Goal: Task Accomplishment & Management: Manage account settings

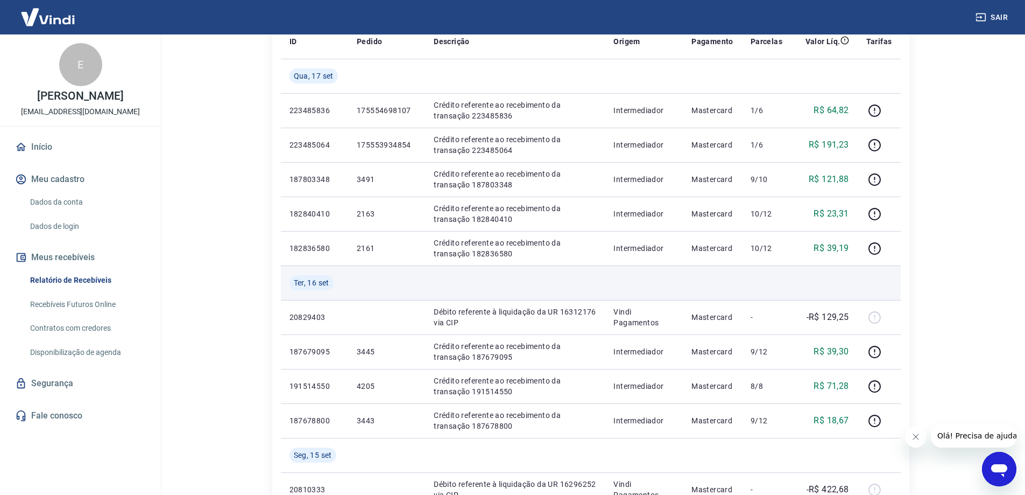
scroll to position [377, 0]
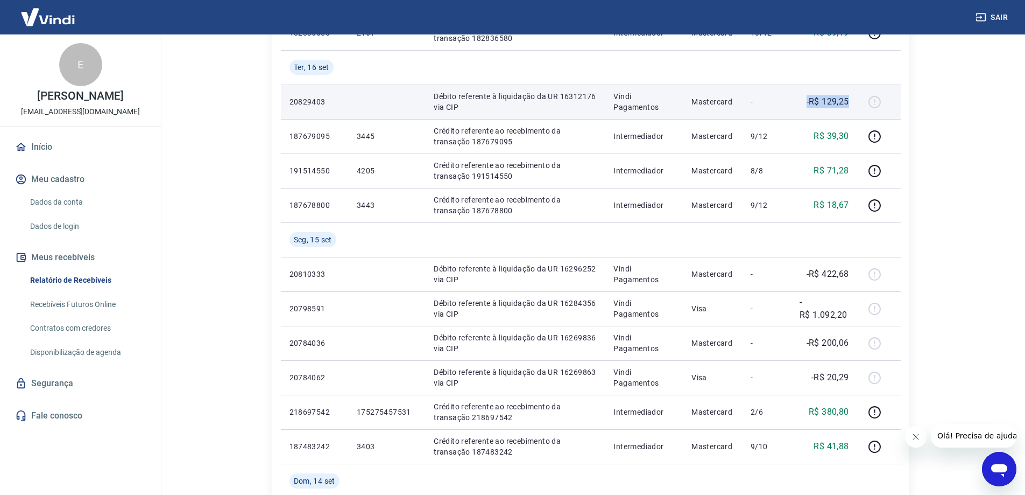
drag, startPoint x: 803, startPoint y: 101, endPoint x: 866, endPoint y: 117, distance: 65.0
click at [855, 105] on td "-R$ 129,25" at bounding box center [824, 102] width 67 height 34
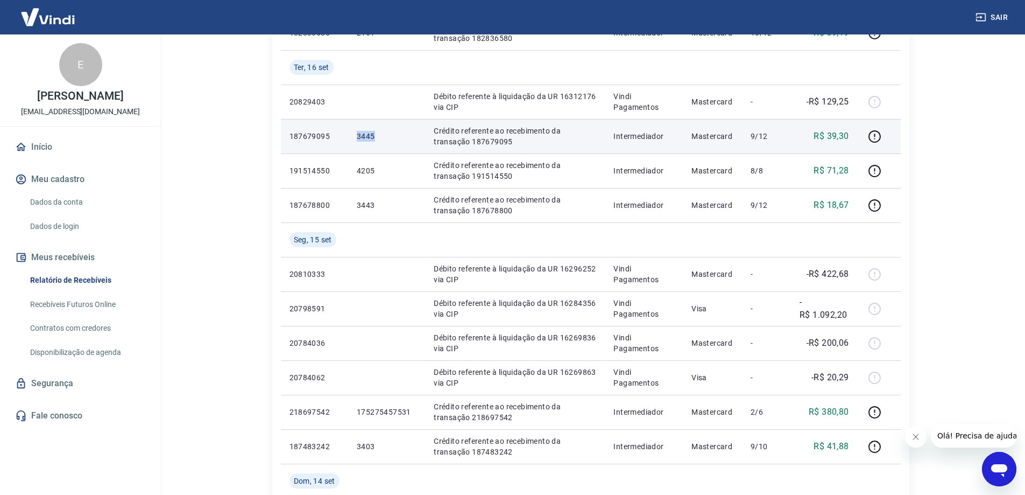
drag, startPoint x: 355, startPoint y: 139, endPoint x: 375, endPoint y: 138, distance: 20.5
click at [375, 138] on td "3445" at bounding box center [386, 136] width 77 height 34
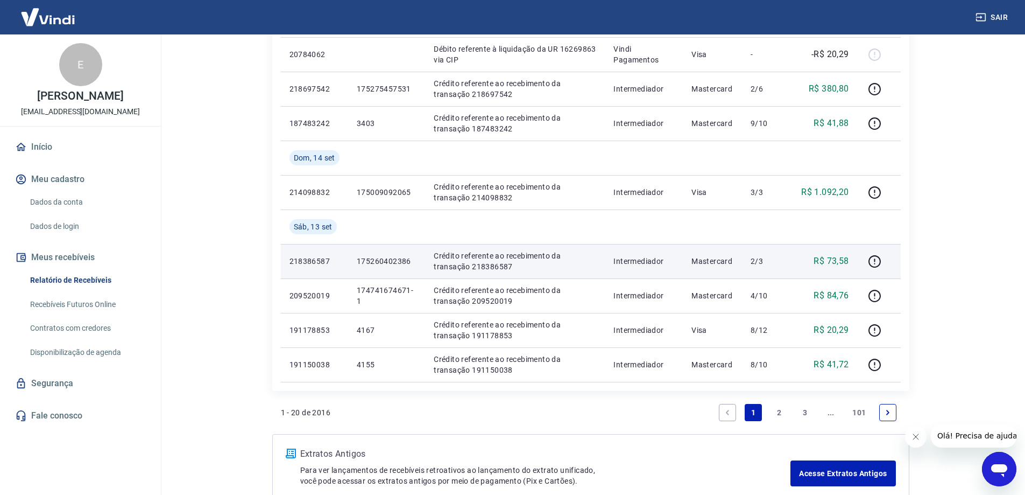
scroll to position [764, 0]
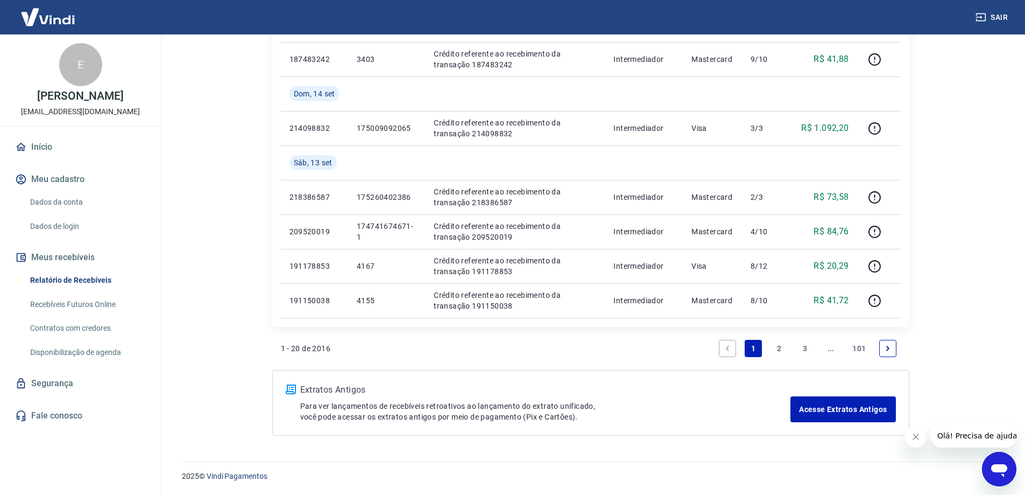
click at [810, 349] on link "3" at bounding box center [805, 348] width 17 height 17
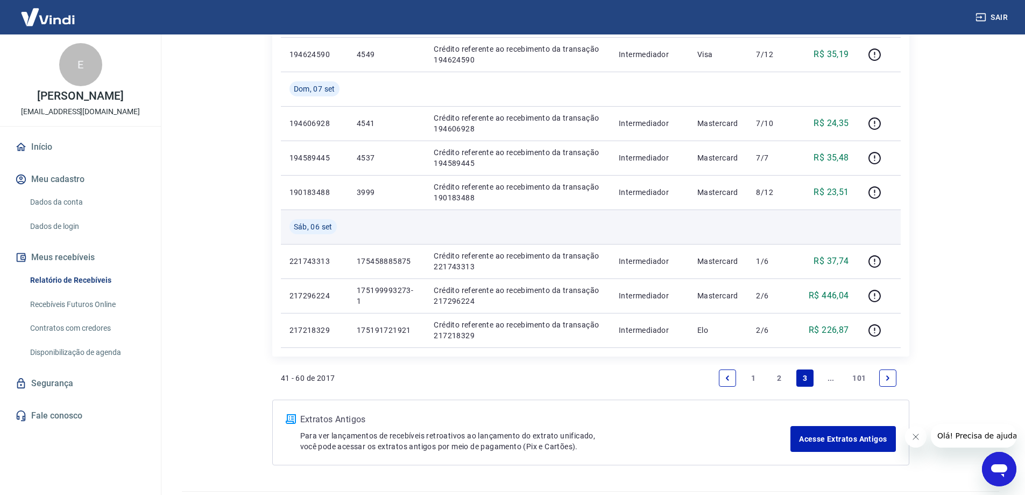
scroll to position [729, 0]
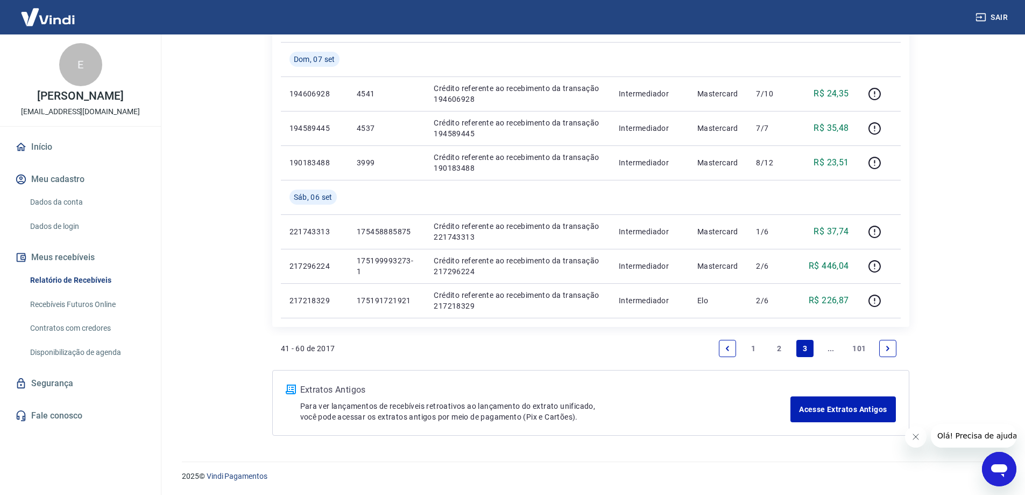
click at [886, 344] on icon "Next page" at bounding box center [888, 348] width 8 height 8
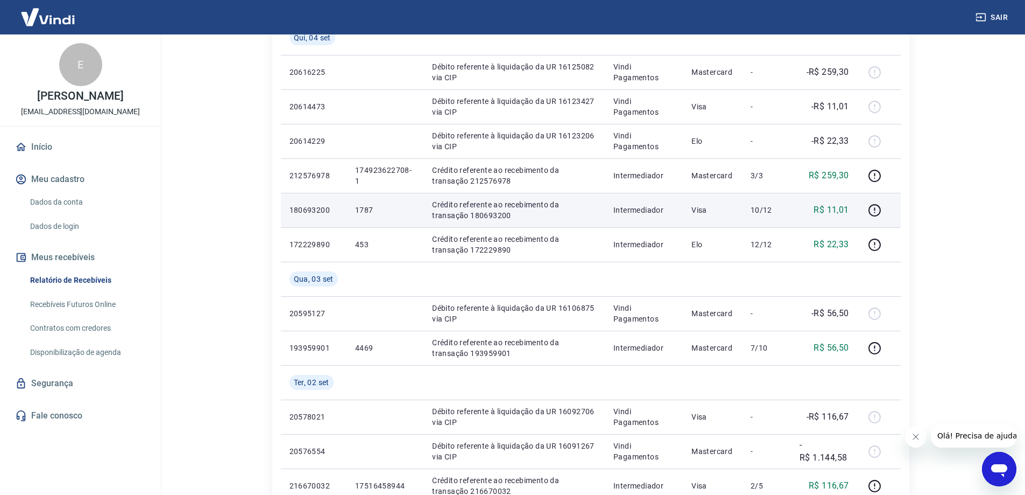
scroll to position [421, 0]
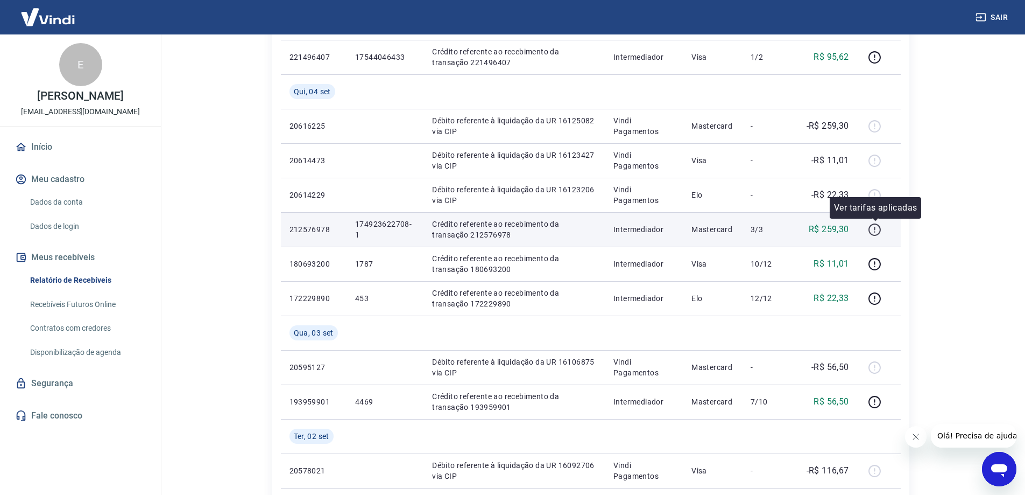
click at [876, 234] on icon "button" at bounding box center [874, 229] width 13 height 13
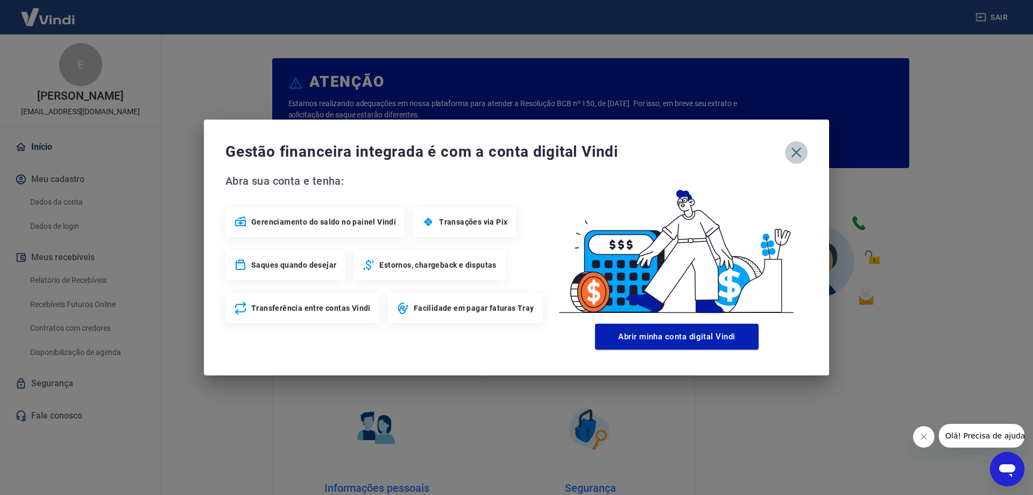
click at [799, 156] on icon "button" at bounding box center [796, 152] width 17 height 17
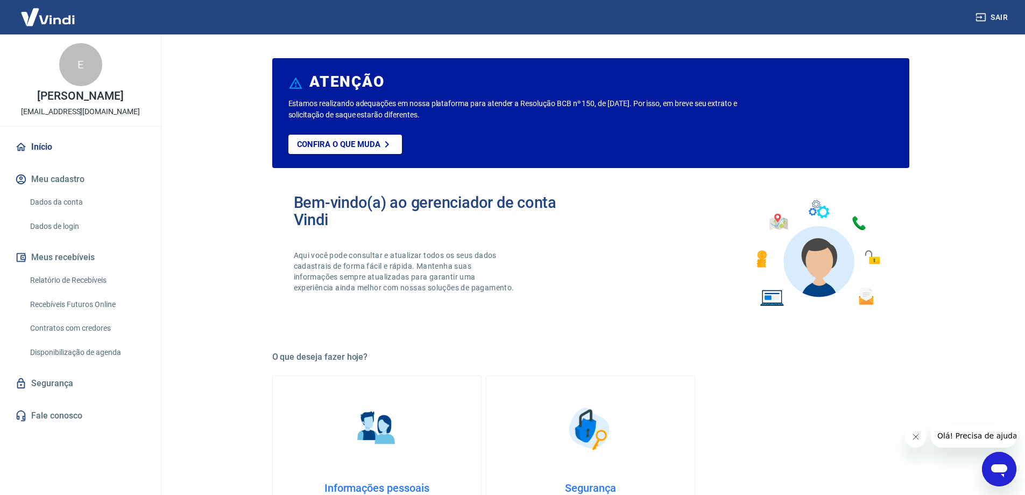
click at [52, 157] on link "Início" at bounding box center [80, 147] width 135 height 24
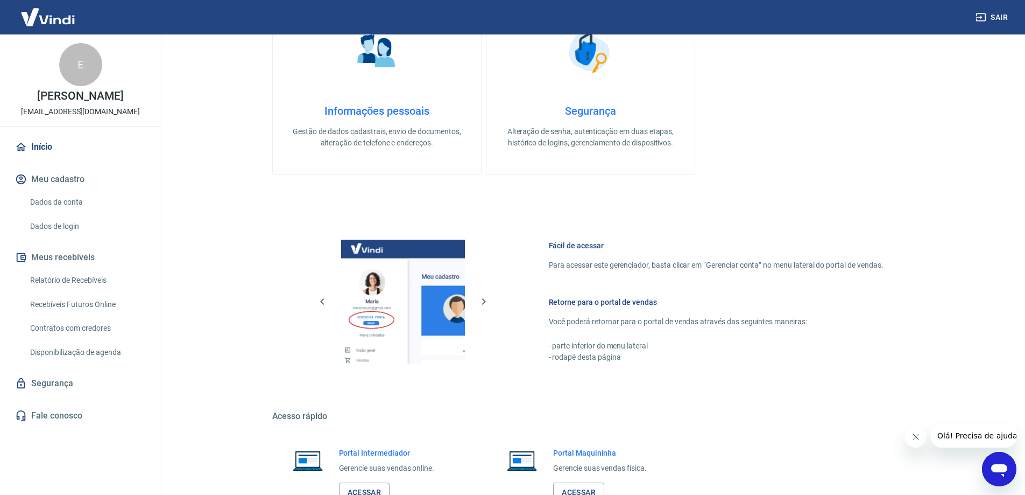
scroll to position [456, 0]
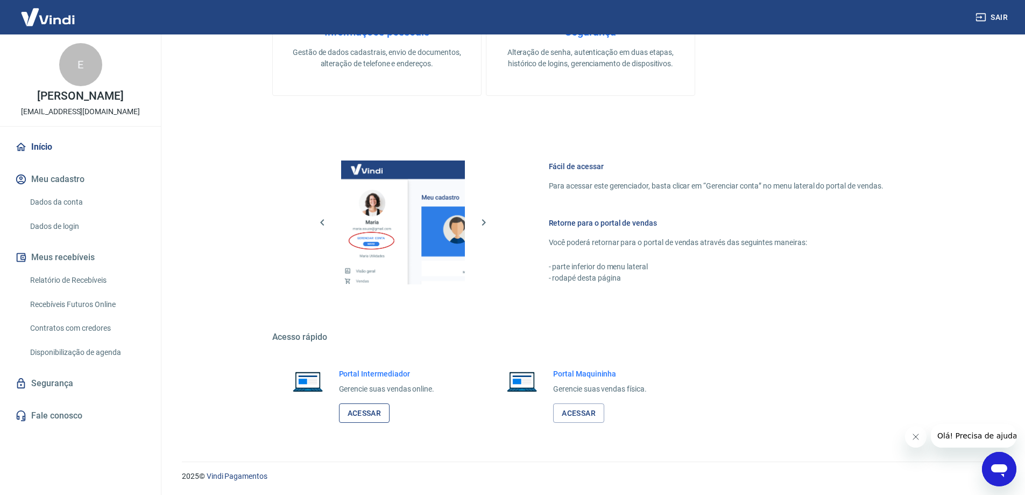
click at [373, 410] on link "Acessar" at bounding box center [364, 413] width 51 height 20
